Goal: Task Accomplishment & Management: Manage account settings

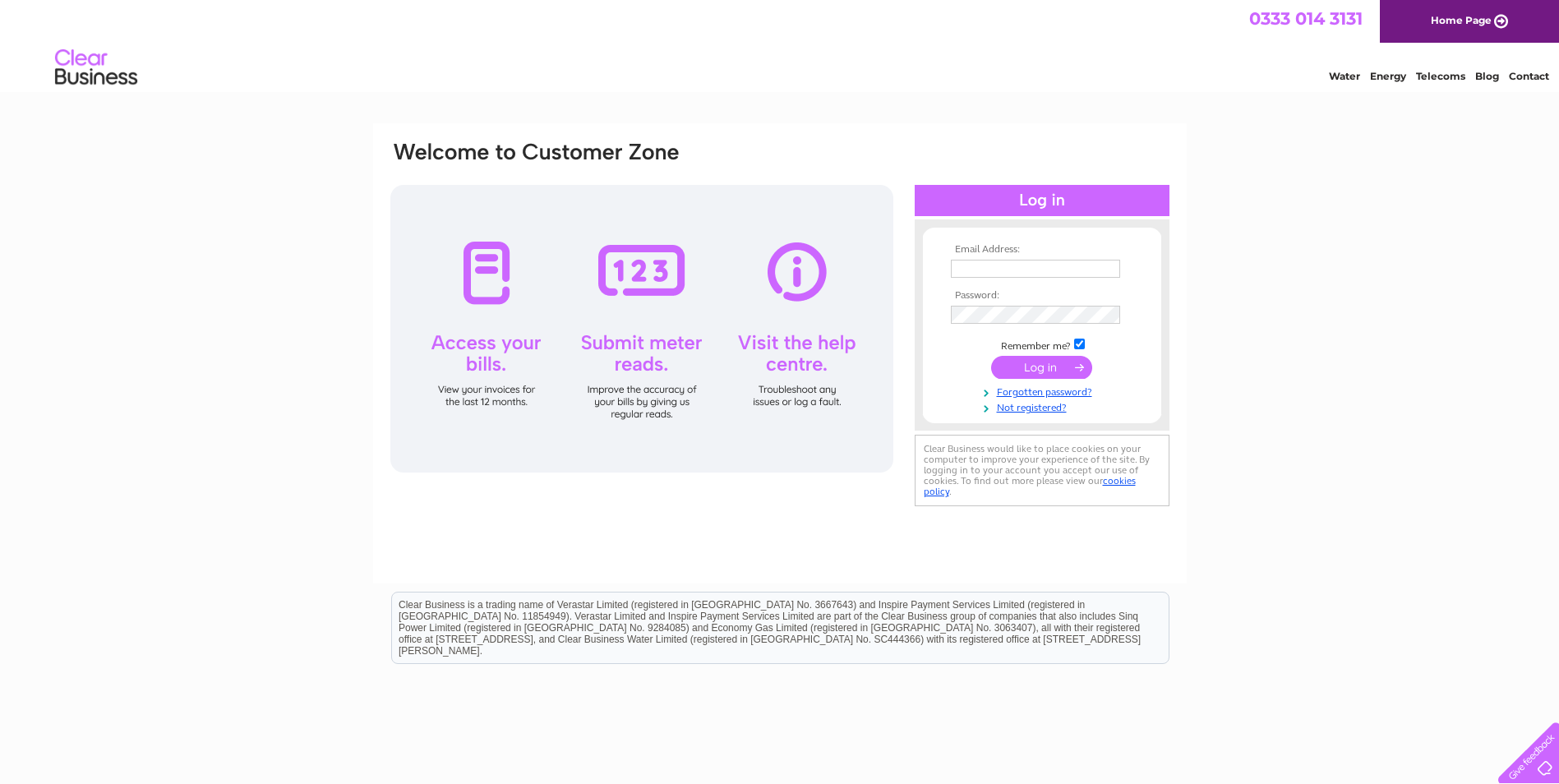
type input "[EMAIL_ADDRESS][DOMAIN_NAME]"
click at [1018, 369] on input "submit" at bounding box center [1041, 367] width 101 height 23
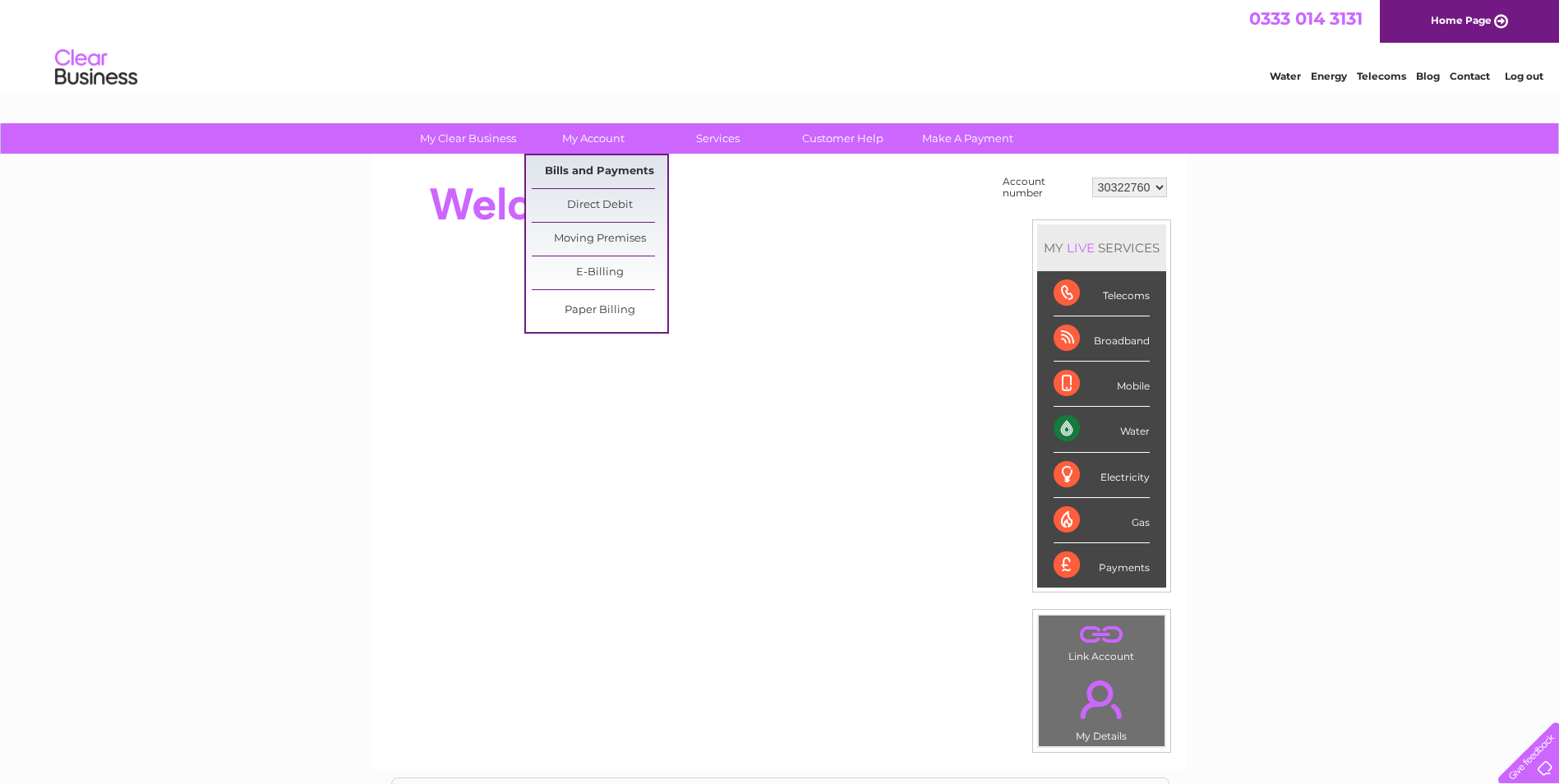
click at [607, 162] on link "Bills and Payments" at bounding box center [599, 172] width 136 height 33
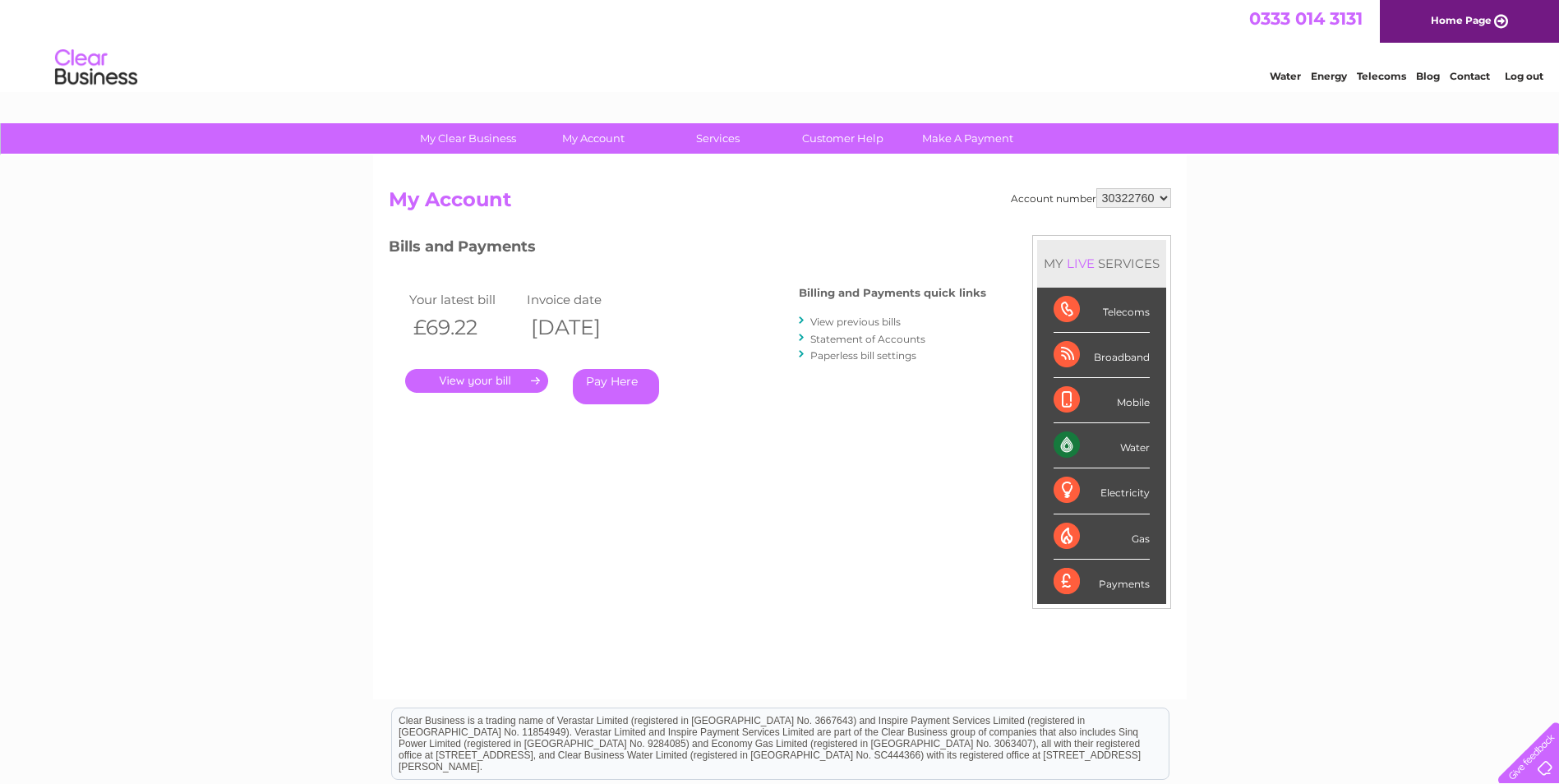
click at [506, 376] on link "." at bounding box center [476, 381] width 143 height 24
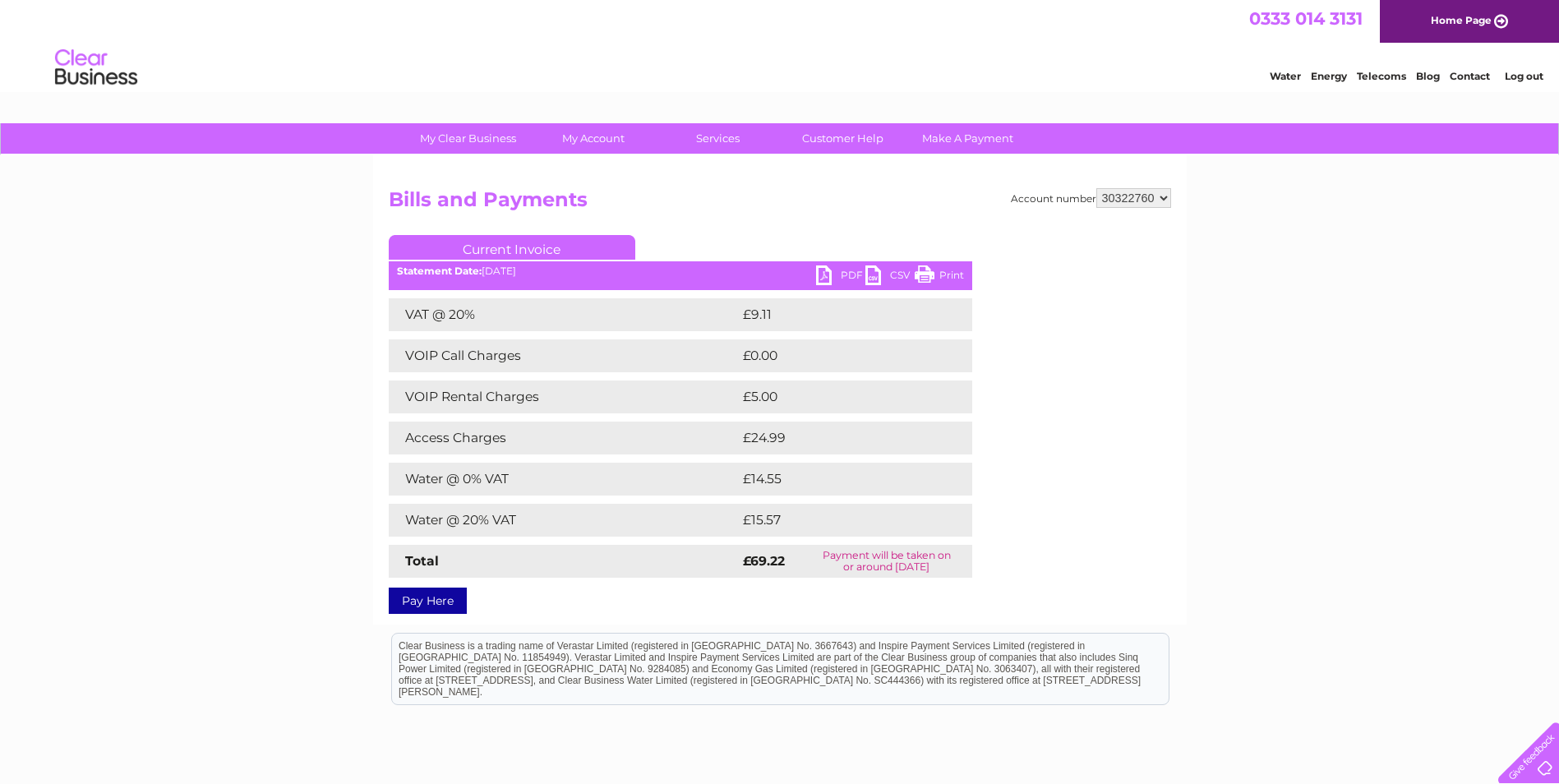
click at [840, 277] on link "PDF" at bounding box center [840, 278] width 49 height 24
